Goal: Check status: Check status

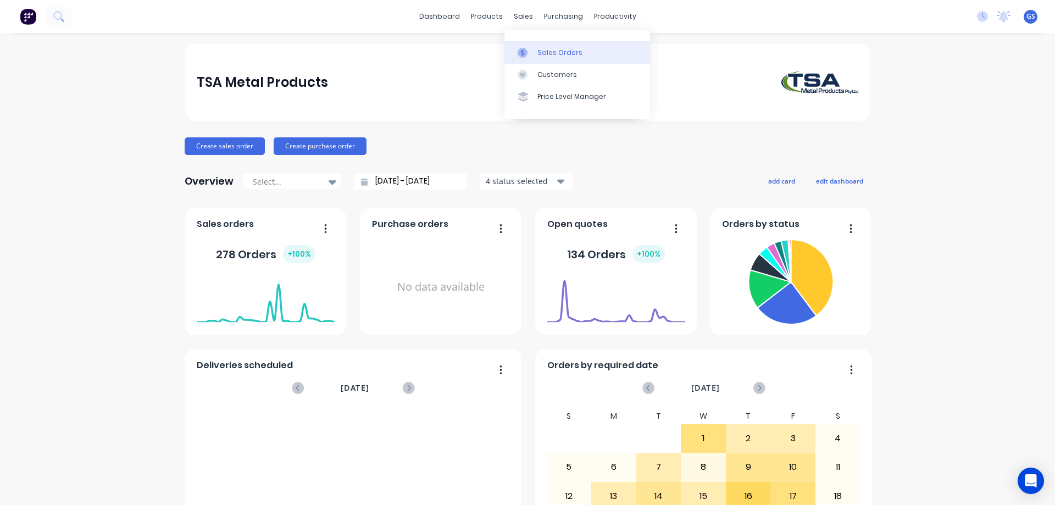
click at [550, 50] on div "Sales Orders" at bounding box center [560, 53] width 45 height 10
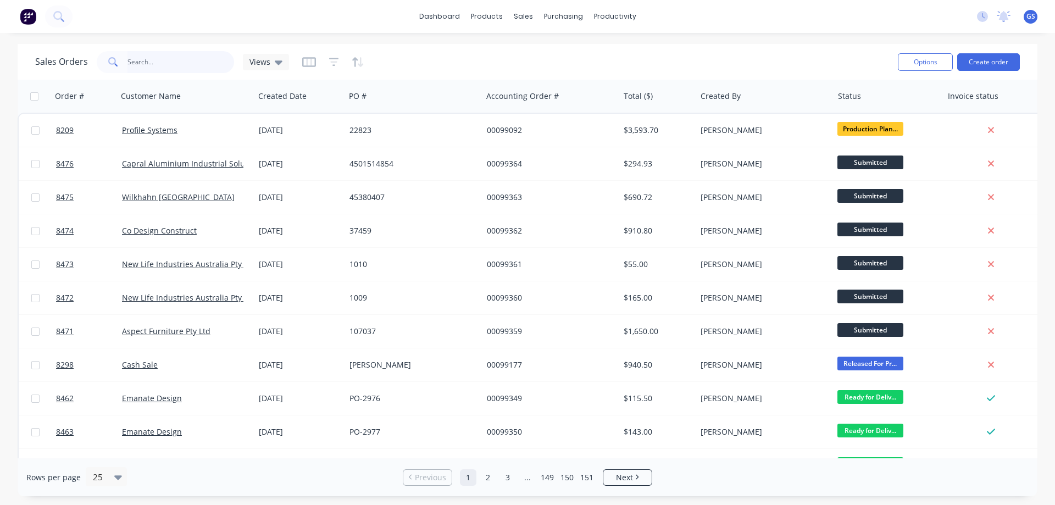
click at [154, 59] on input "text" at bounding box center [181, 62] width 107 height 22
type input "99186"
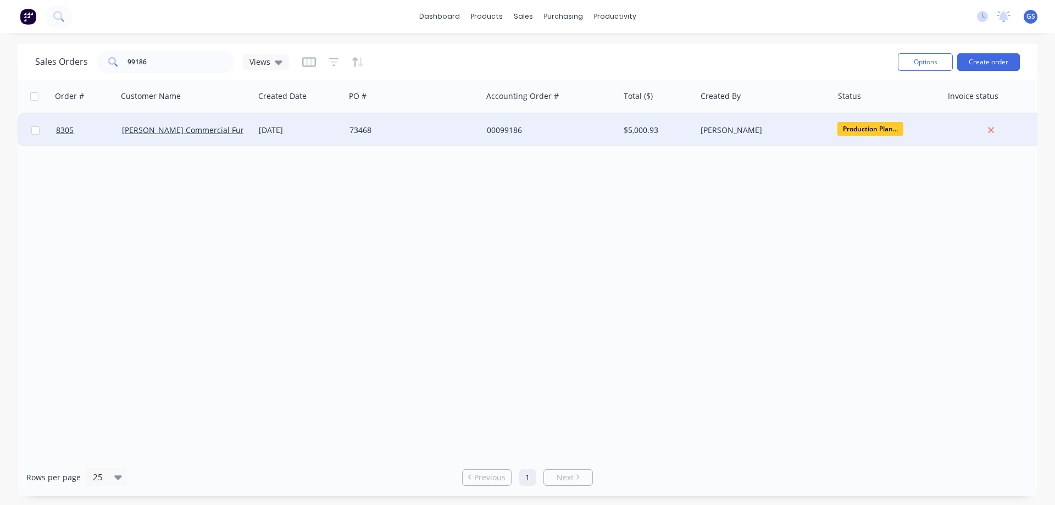
click at [186, 142] on div "[PERSON_NAME] Commercial Furniture" at bounding box center [186, 130] width 137 height 33
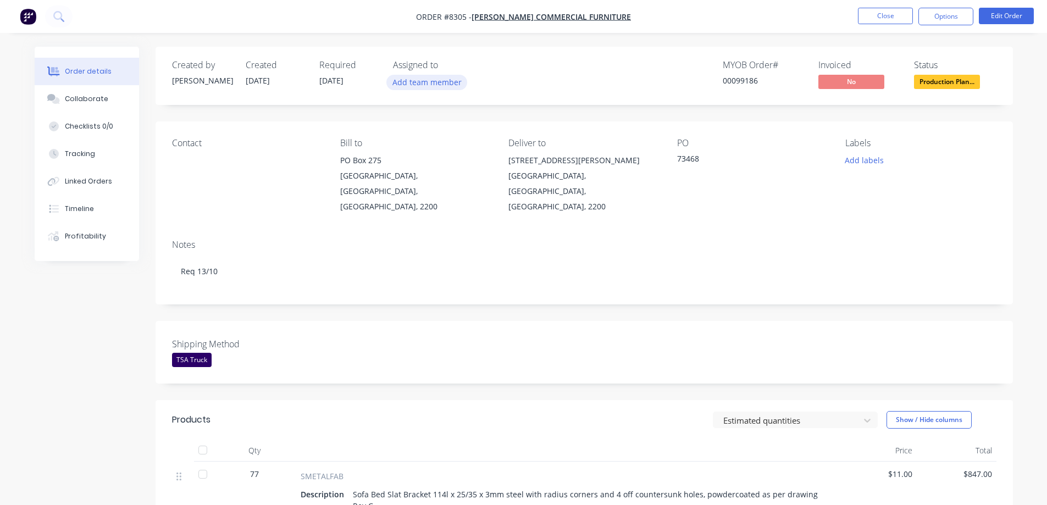
click at [433, 84] on button "Add team member" at bounding box center [426, 82] width 81 height 15
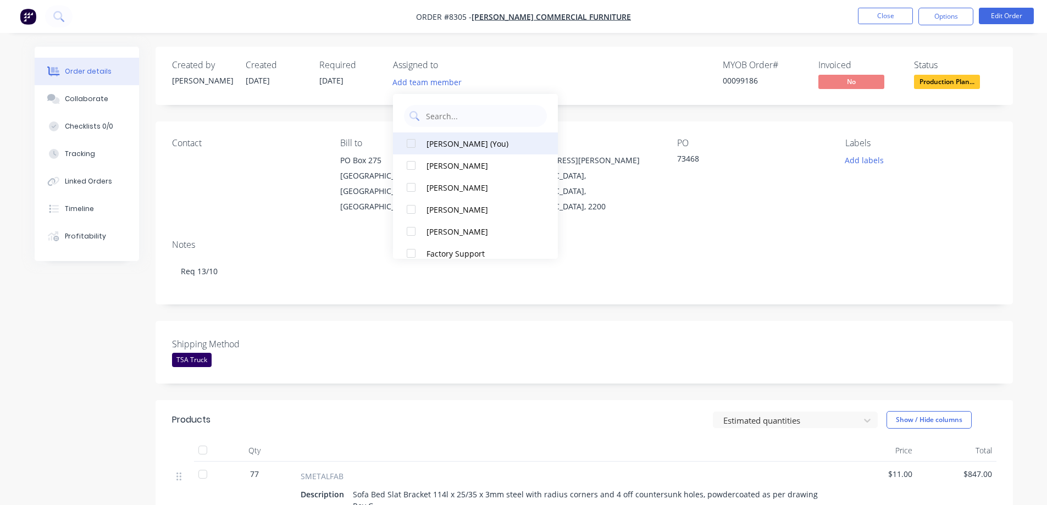
click at [411, 142] on div at bounding box center [411, 143] width 22 height 22
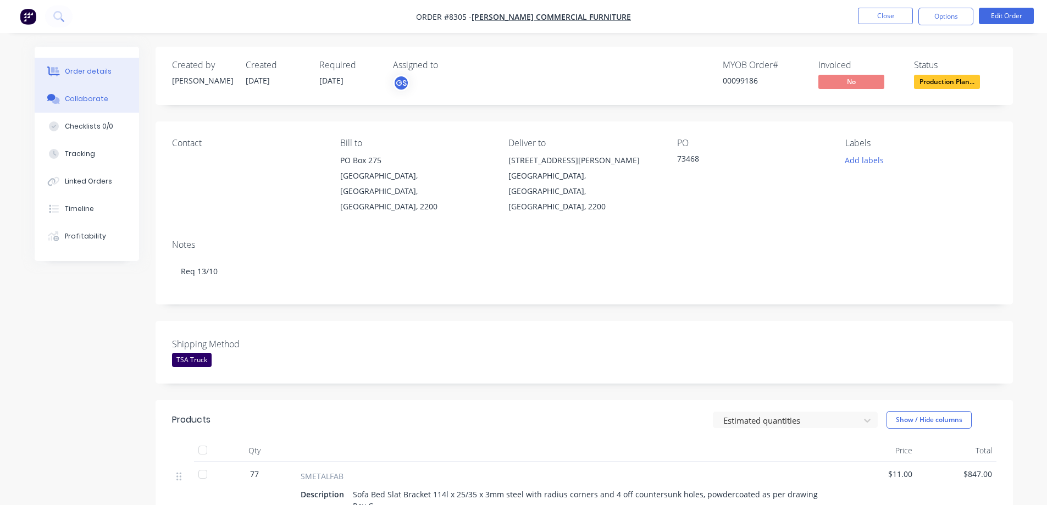
click at [77, 99] on div "Collaborate" at bounding box center [86, 99] width 43 height 10
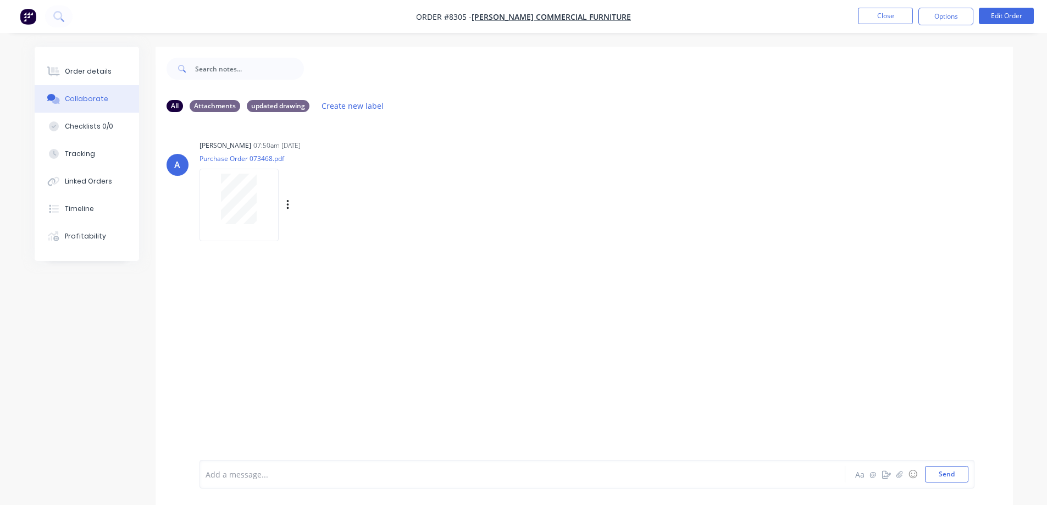
click at [259, 200] on div at bounding box center [238, 199] width 69 height 51
click at [84, 73] on div "Order details" at bounding box center [88, 72] width 47 height 10
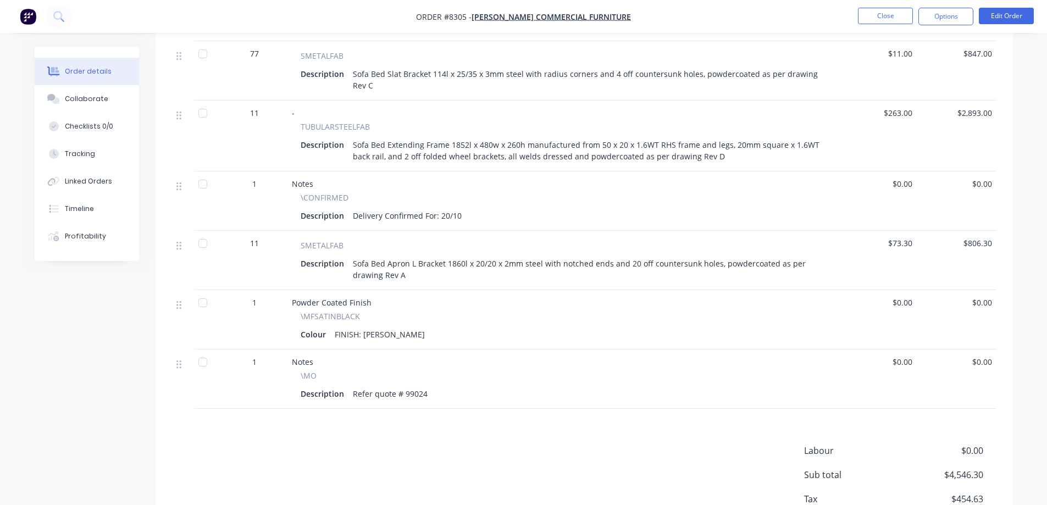
scroll to position [440, 0]
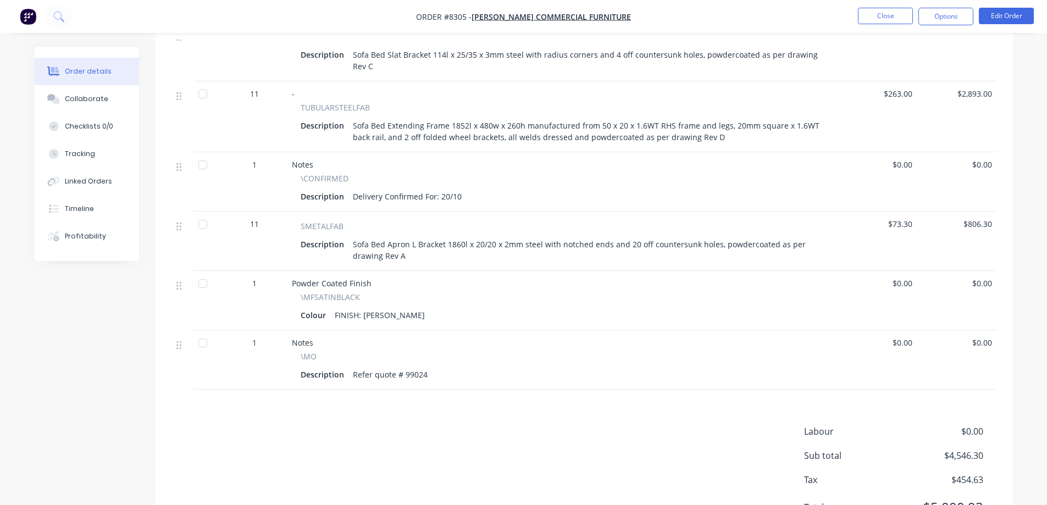
click at [204, 213] on div at bounding box center [203, 224] width 22 height 22
